Goal: Task Accomplishment & Management: Manage account settings

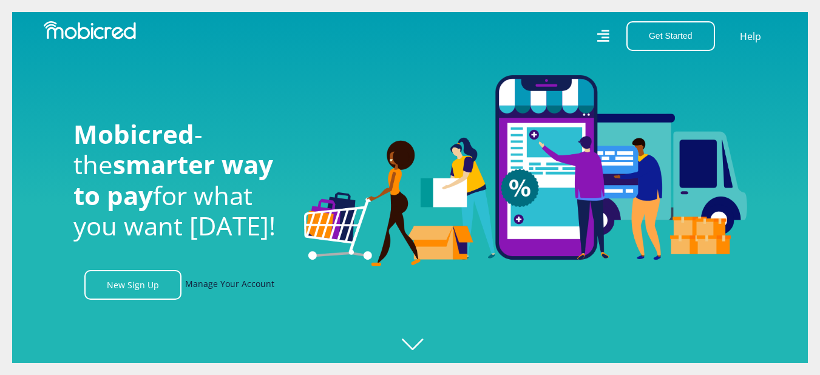
click at [260, 293] on link "Manage Your Account" at bounding box center [229, 285] width 89 height 30
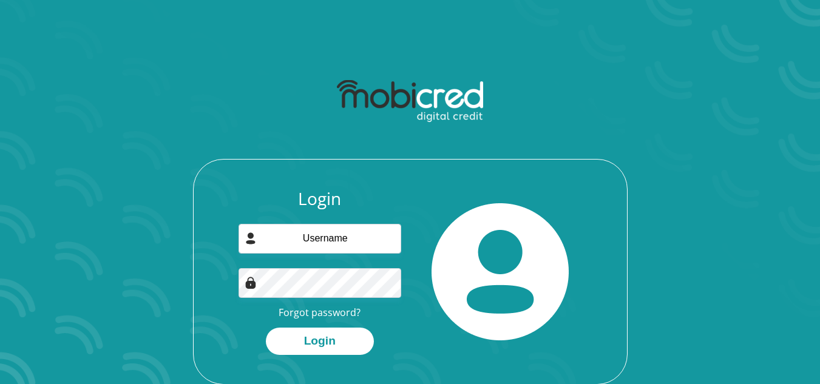
click at [361, 254] on div "Login Forgot password? Login" at bounding box center [320, 272] width 181 height 166
click at [361, 244] on input "email" at bounding box center [320, 239] width 163 height 30
type input "taymarkus27@gmail.com"
click at [266, 328] on button "Login" at bounding box center [320, 341] width 108 height 27
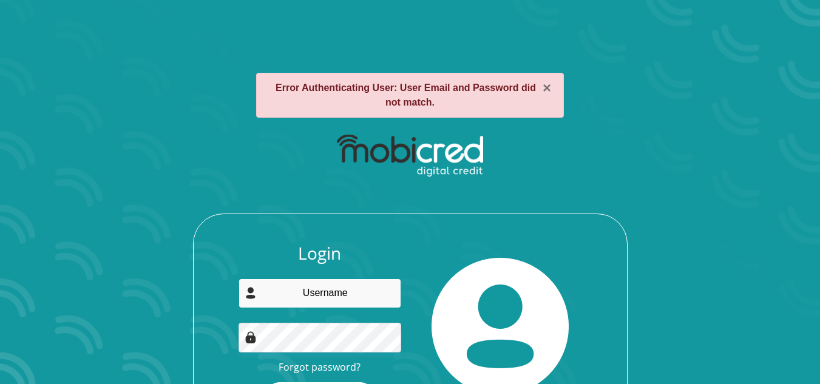
click at [329, 303] on input "email" at bounding box center [320, 294] width 163 height 30
type input "taymarkus27@gmail.com"
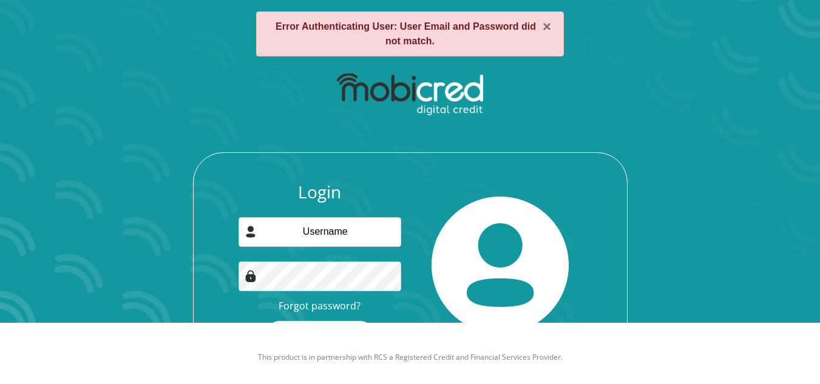
scroll to position [84, 0]
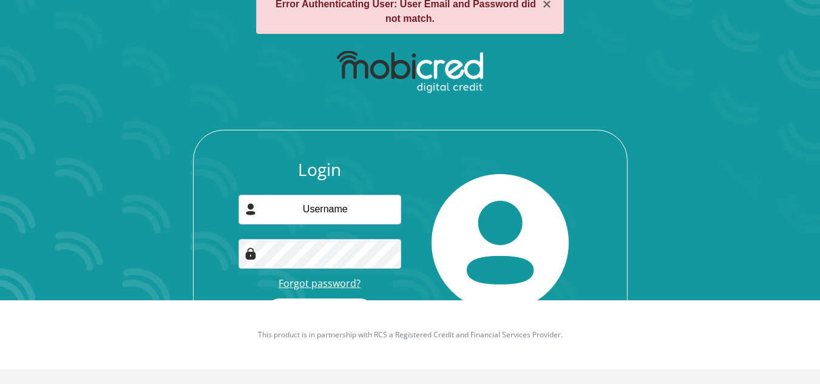
click at [342, 285] on link "Forgot password?" at bounding box center [320, 283] width 82 height 13
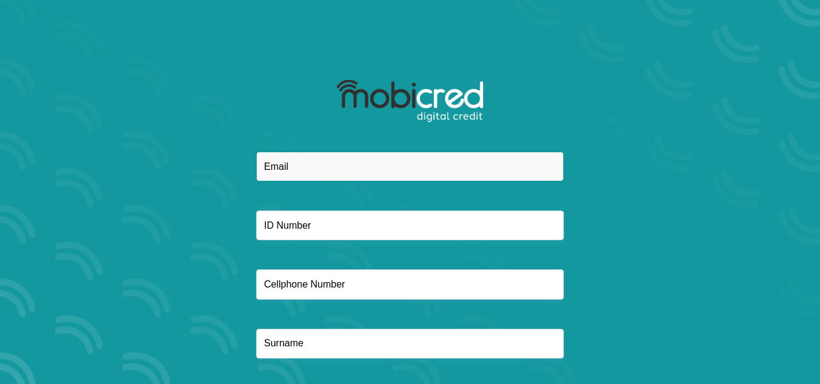
click at [324, 164] on input "email" at bounding box center [410, 167] width 308 height 30
type input "[EMAIL_ADDRESS][DOMAIN_NAME]"
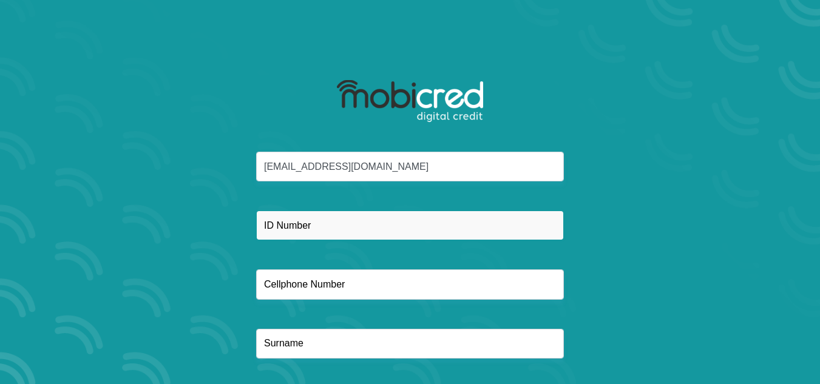
click at [352, 224] on input "text" at bounding box center [410, 226] width 308 height 30
type input "9501270122086"
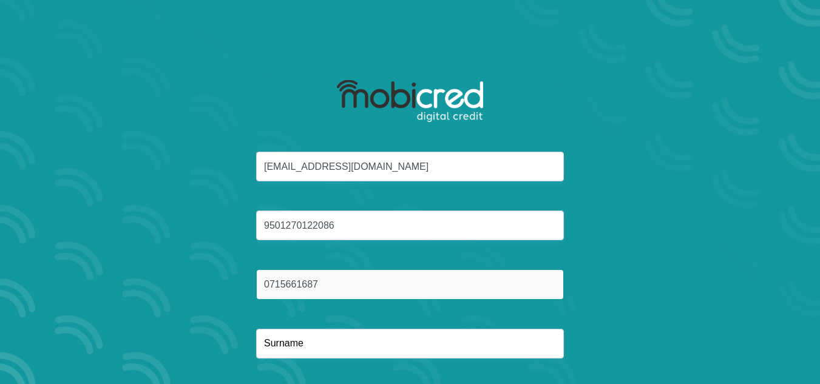
type input "0715661687"
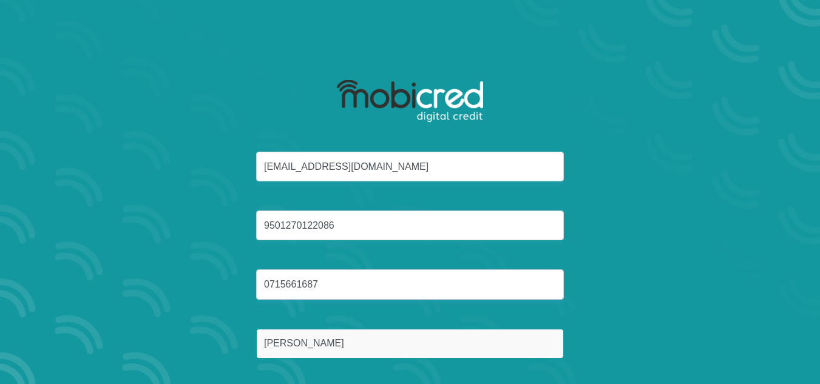
type input "[PERSON_NAME]"
